Goal: Task Accomplishment & Management: Manage account settings

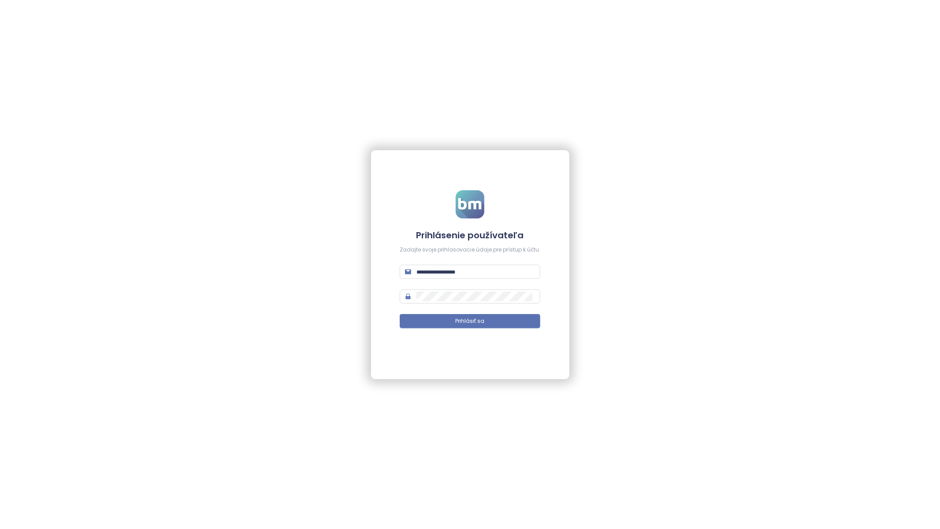
click at [444, 282] on form "Prihlásenie používateľa Zadajte svoje prihlasovacie údaje pre prístup k účtu. P…" at bounding box center [470, 264] width 141 height 148
click at [438, 277] on span at bounding box center [470, 272] width 141 height 14
click at [429, 270] on input "text" at bounding box center [475, 272] width 119 height 10
type input "**********"
click at [458, 324] on span "Prihlásiť sa" at bounding box center [470, 321] width 29 height 8
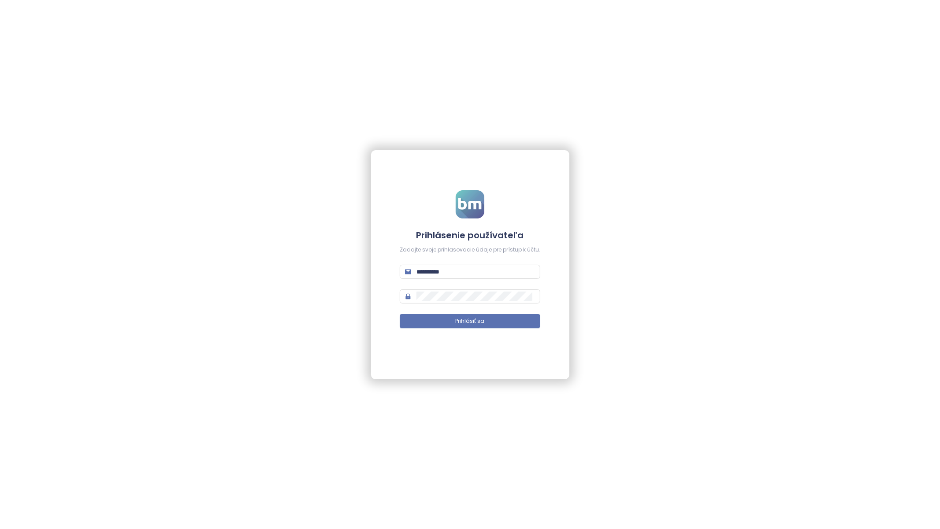
click at [499, 331] on form "**********" at bounding box center [470, 264] width 141 height 148
click at [507, 321] on button "Prihlásiť sa" at bounding box center [470, 321] width 141 height 14
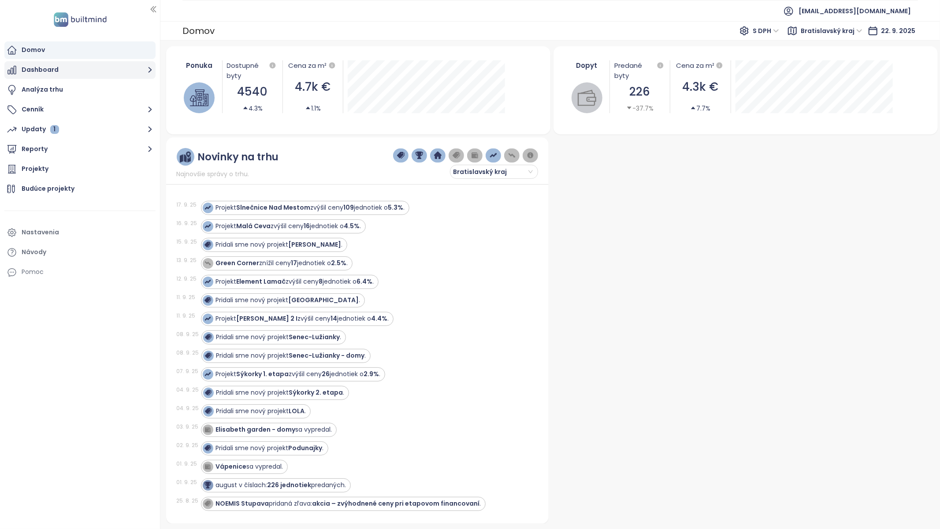
click at [62, 68] on button "Dashboard" at bounding box center [79, 70] width 151 height 18
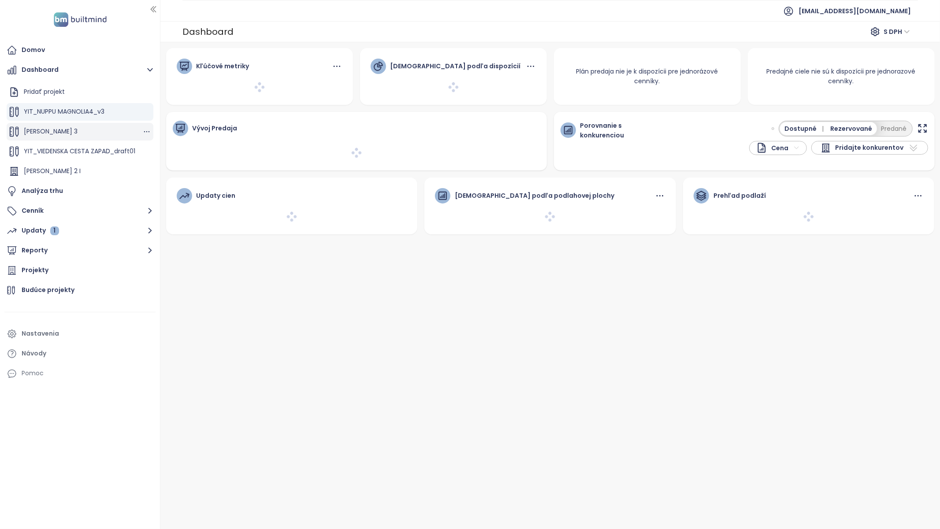
click at [43, 137] on div "[PERSON_NAME] 3" at bounding box center [51, 131] width 54 height 11
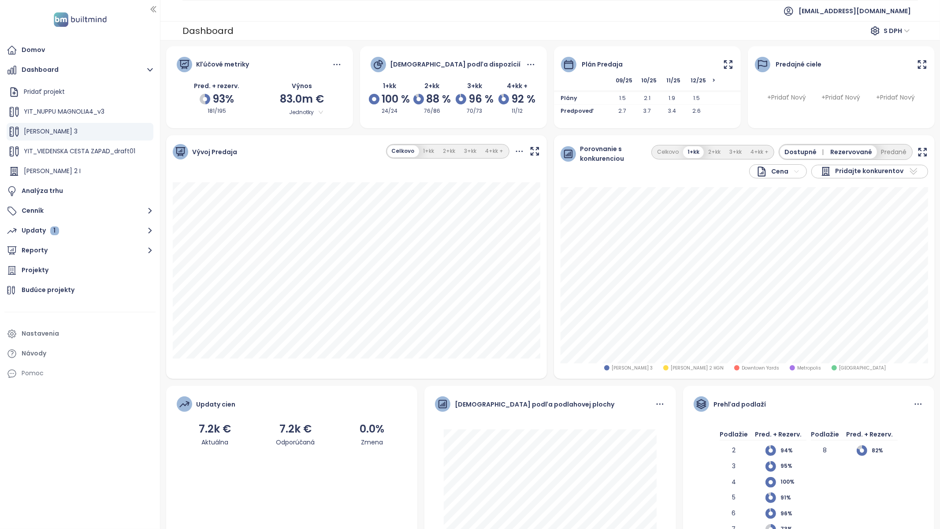
click at [728, 66] on icon at bounding box center [728, 64] width 11 height 11
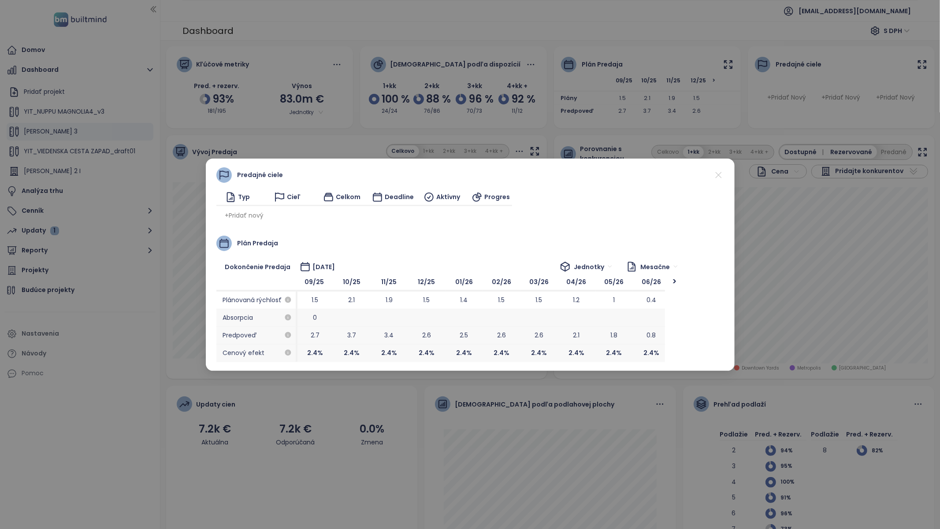
click at [719, 180] on icon at bounding box center [718, 175] width 11 height 11
